Goal: Transaction & Acquisition: Purchase product/service

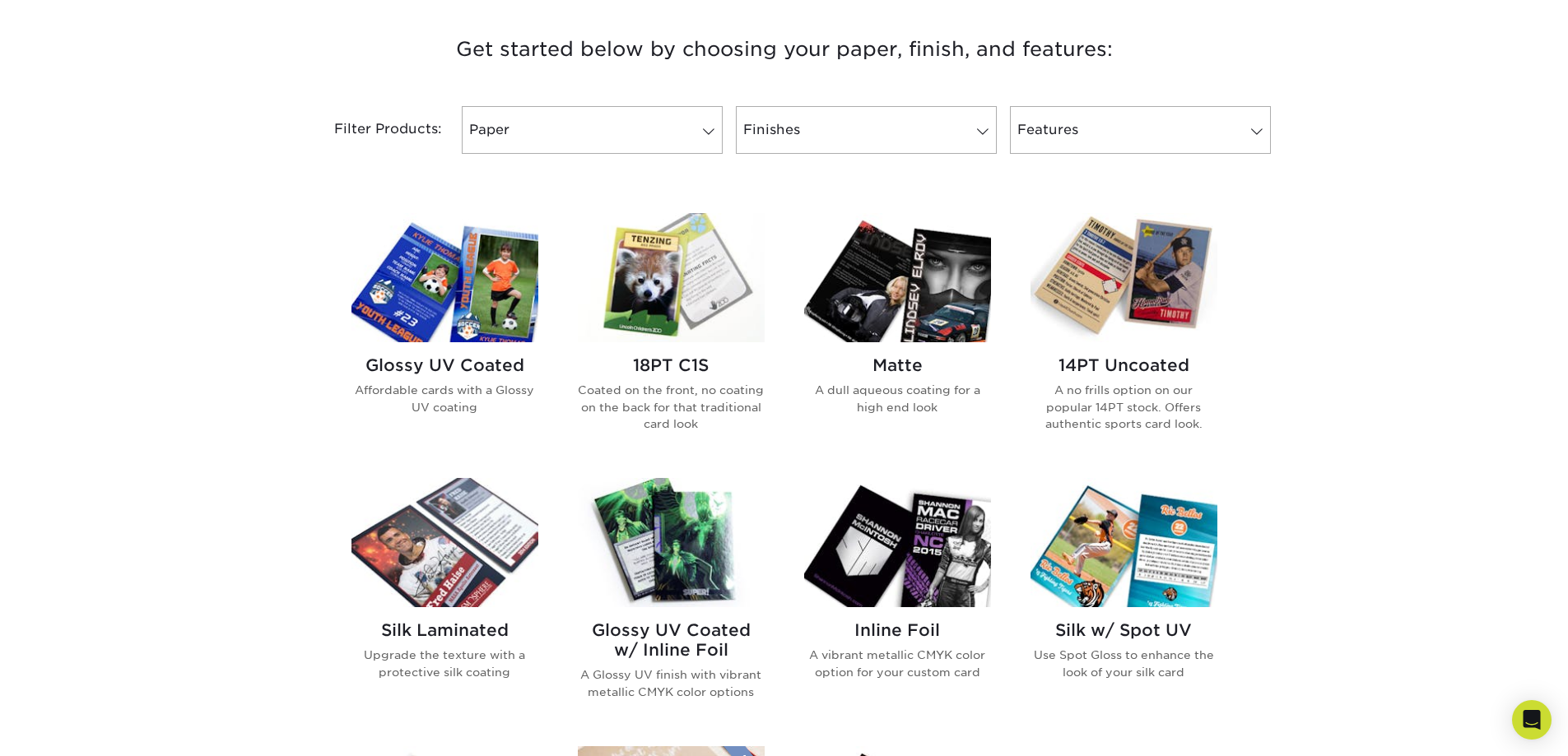
scroll to position [659, 0]
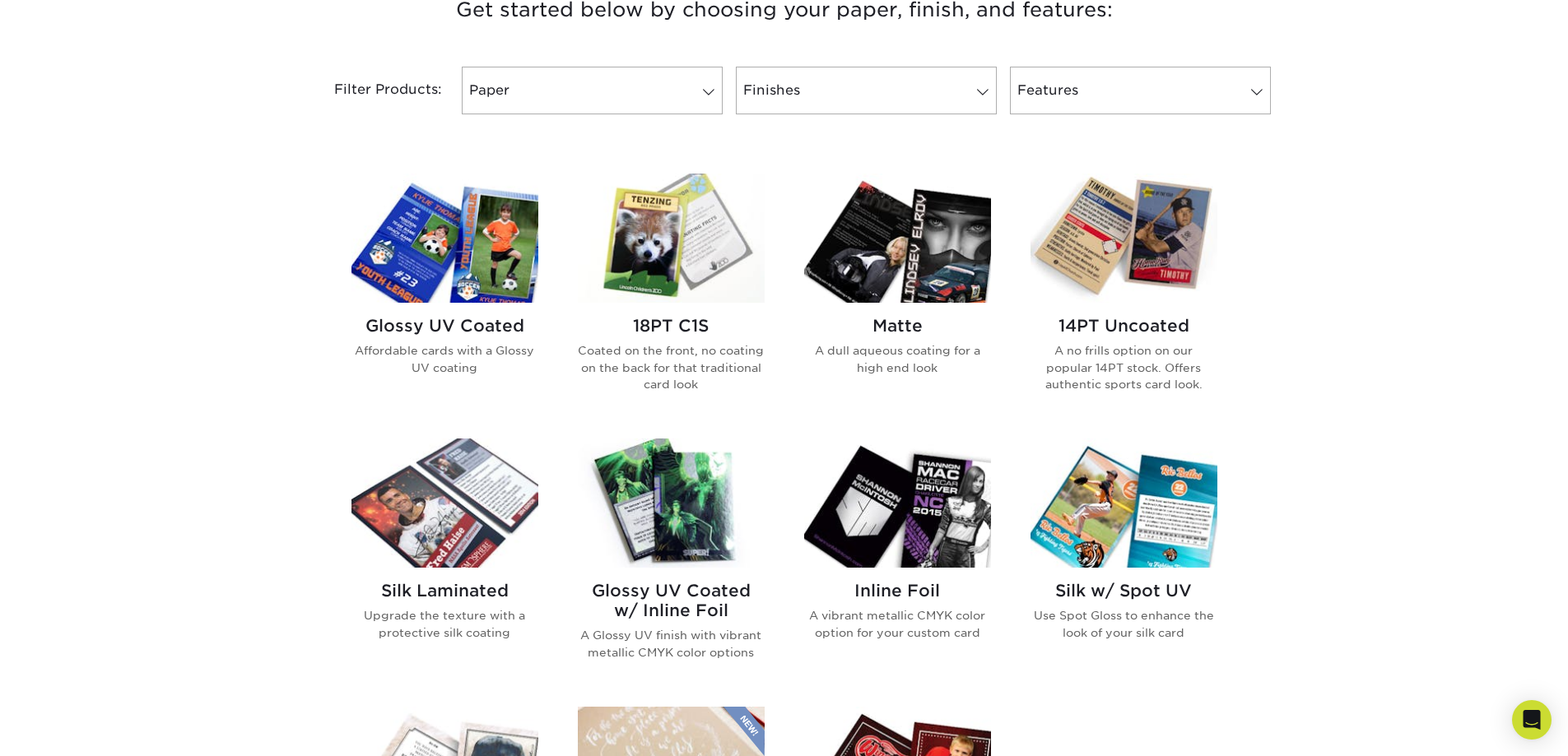
click at [1130, 263] on img at bounding box center [1123, 238] width 187 height 129
